Goal: Obtain resource: Download file/media

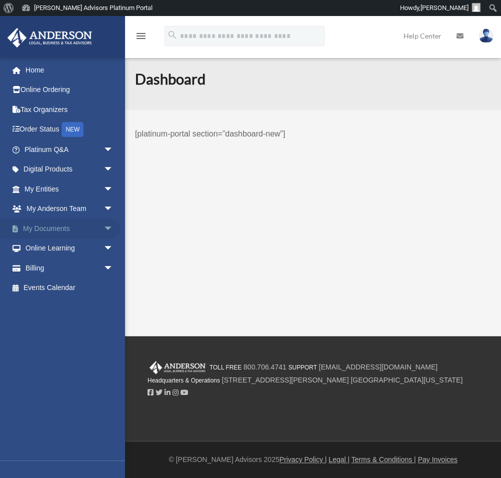
click at [106, 225] on span "arrow_drop_down" at bounding box center [110, 228] width 20 height 20
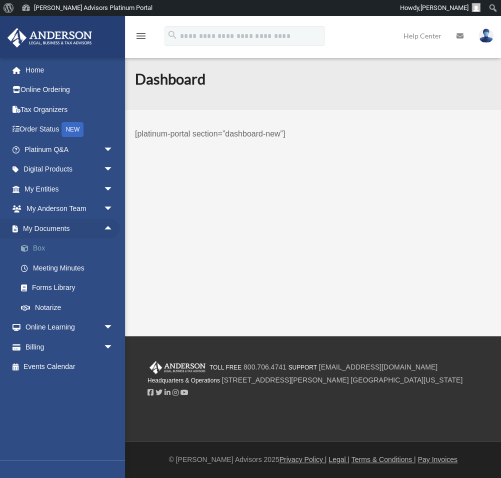
click at [42, 246] on link "Box" at bounding box center [57, 248] width 115 height 20
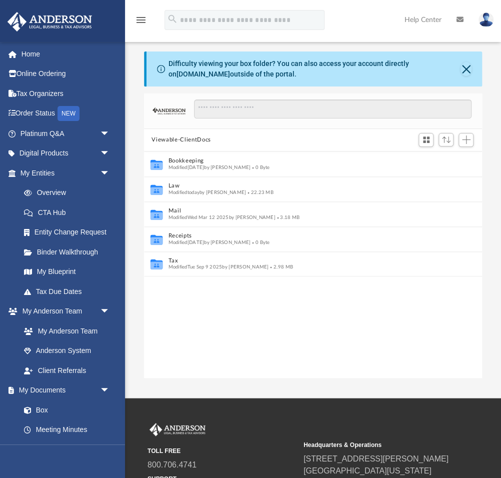
scroll to position [227, 338]
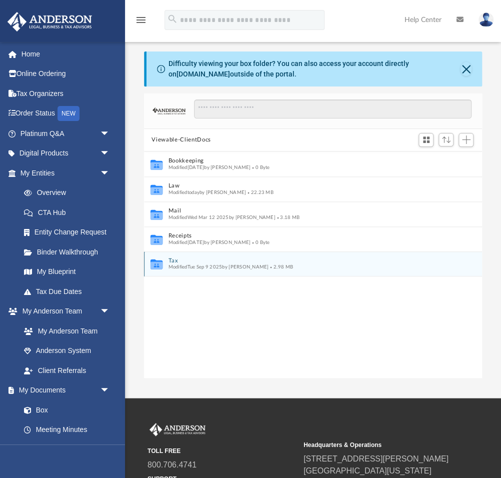
click at [172, 268] on span "Modified Tue Sep 9 2025 by Ashley Freeman" at bounding box center [218, 266] width 100 height 5
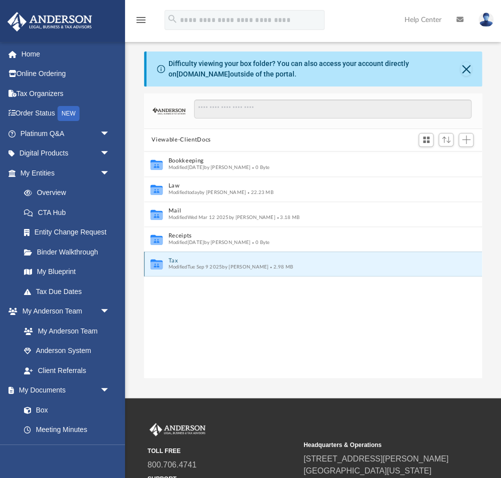
click at [157, 262] on icon "grid" at bounding box center [156, 264] width 12 height 7
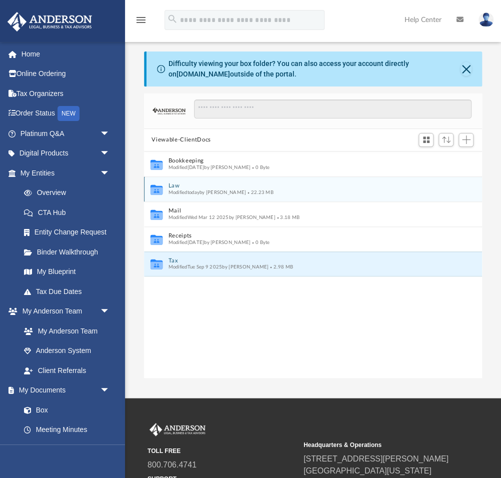
click at [200, 189] on span "Modified today by Laura Hundley" at bounding box center [207, 191] width 78 height 5
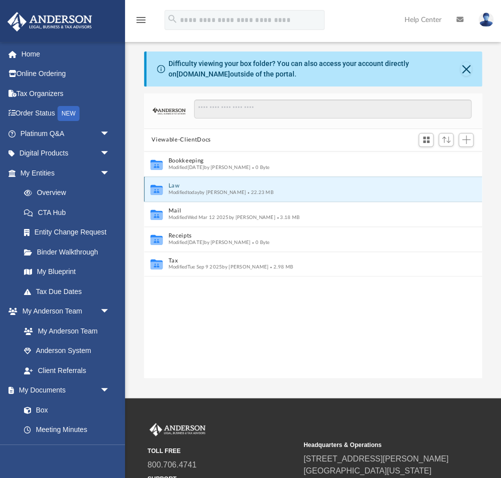
click at [171, 185] on button "Law" at bounding box center [306, 185] width 276 height 6
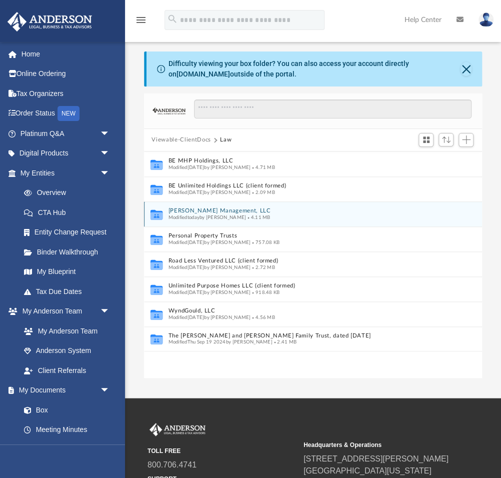
click at [185, 216] on span "Modified today by Laura Hundley" at bounding box center [207, 216] width 78 height 5
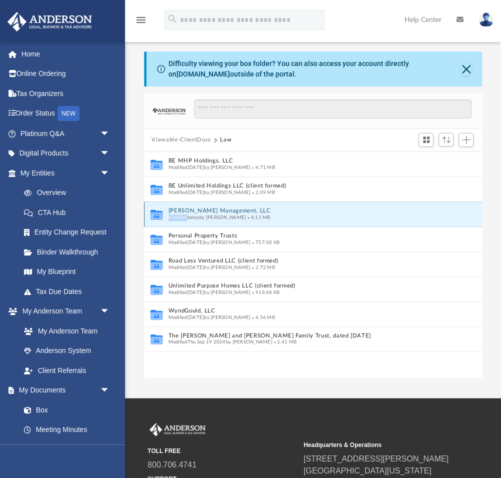
click at [185, 216] on span "Modified today by Laura Hundley" at bounding box center [207, 216] width 78 height 5
click at [156, 215] on icon "grid" at bounding box center [156, 214] width 12 height 7
click at [190, 209] on button "BEV Management, LLC" at bounding box center [306, 210] width 276 height 6
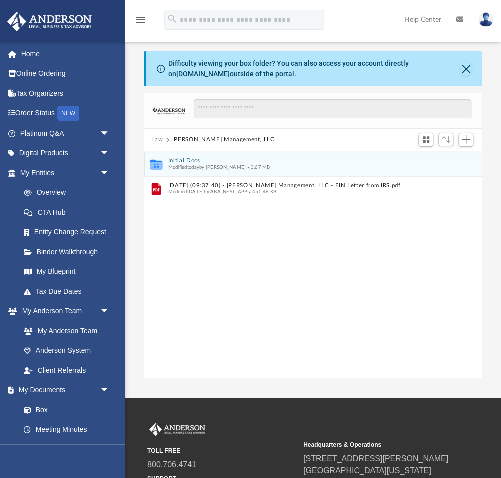
click at [158, 162] on icon "grid" at bounding box center [156, 164] width 12 height 7
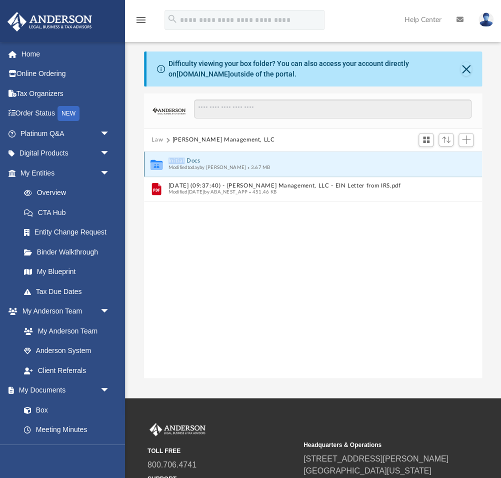
click at [191, 161] on button "Initial Docs" at bounding box center [306, 160] width 276 height 6
click at [254, 161] on button "Initial Docs" at bounding box center [306, 160] width 276 height 6
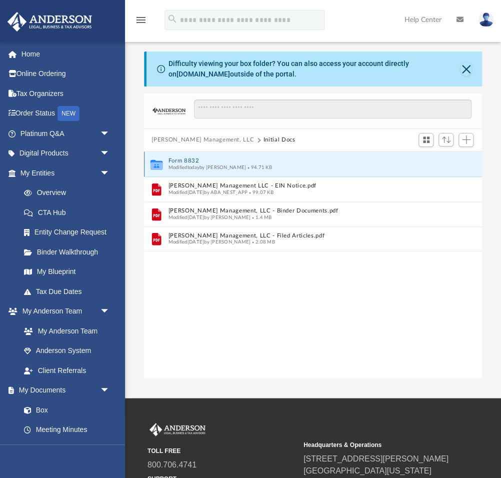
click at [254, 161] on button "Form 8832" at bounding box center [306, 160] width 276 height 6
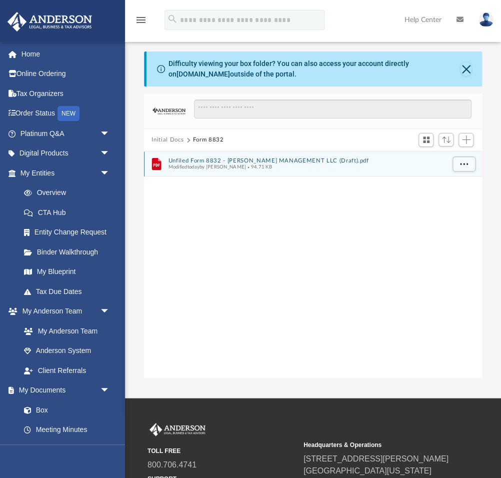
click at [254, 161] on button "Unfiled Form 8832 - BEV MANAGEMENT LLC (Draft).pdf" at bounding box center [306, 160] width 276 height 6
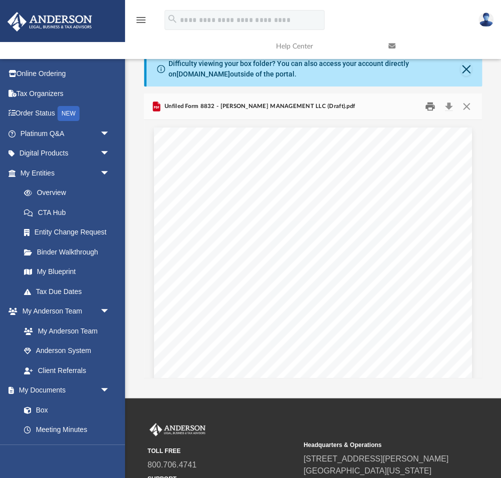
click at [431, 104] on button "Print" at bounding box center [430, 105] width 20 height 15
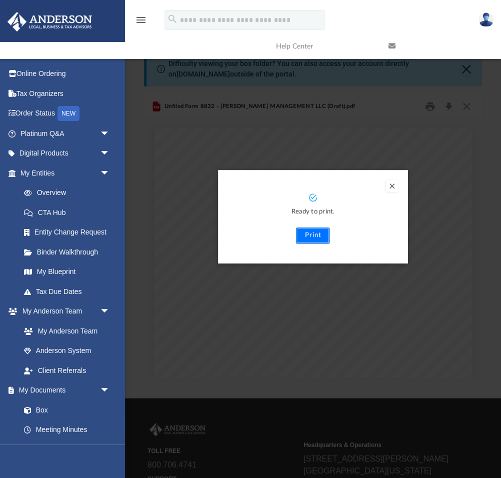
click at [308, 234] on button "Print" at bounding box center [312, 235] width 33 height 16
